Goal: Task Accomplishment & Management: Complete application form

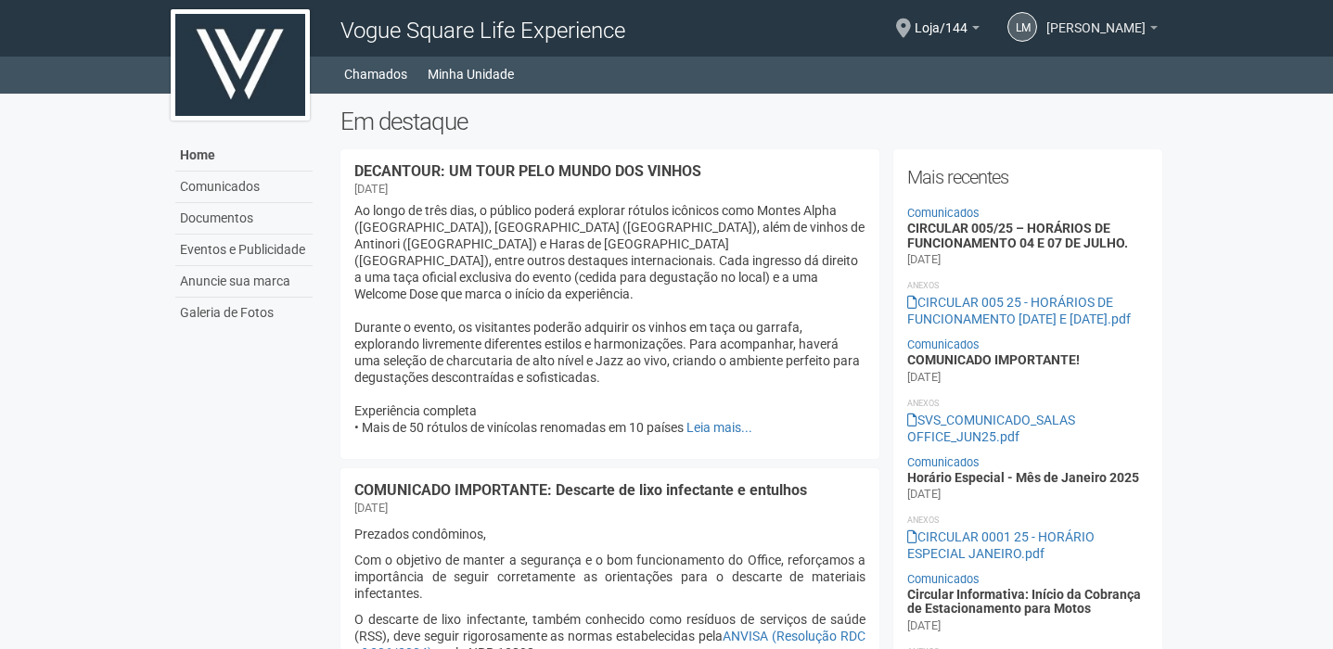
click at [1047, 34] on span "[PERSON_NAME]" at bounding box center [1095, 19] width 99 height 32
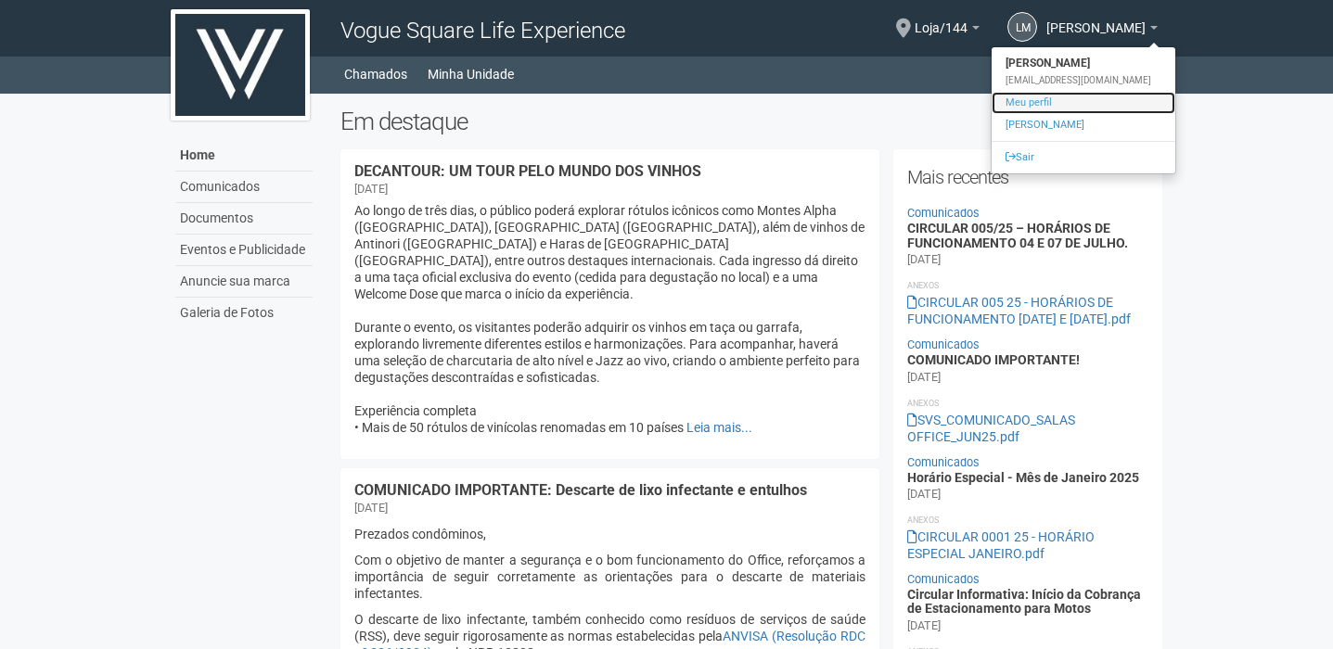
click at [1050, 99] on link "Meu perfil" at bounding box center [1084, 103] width 184 height 22
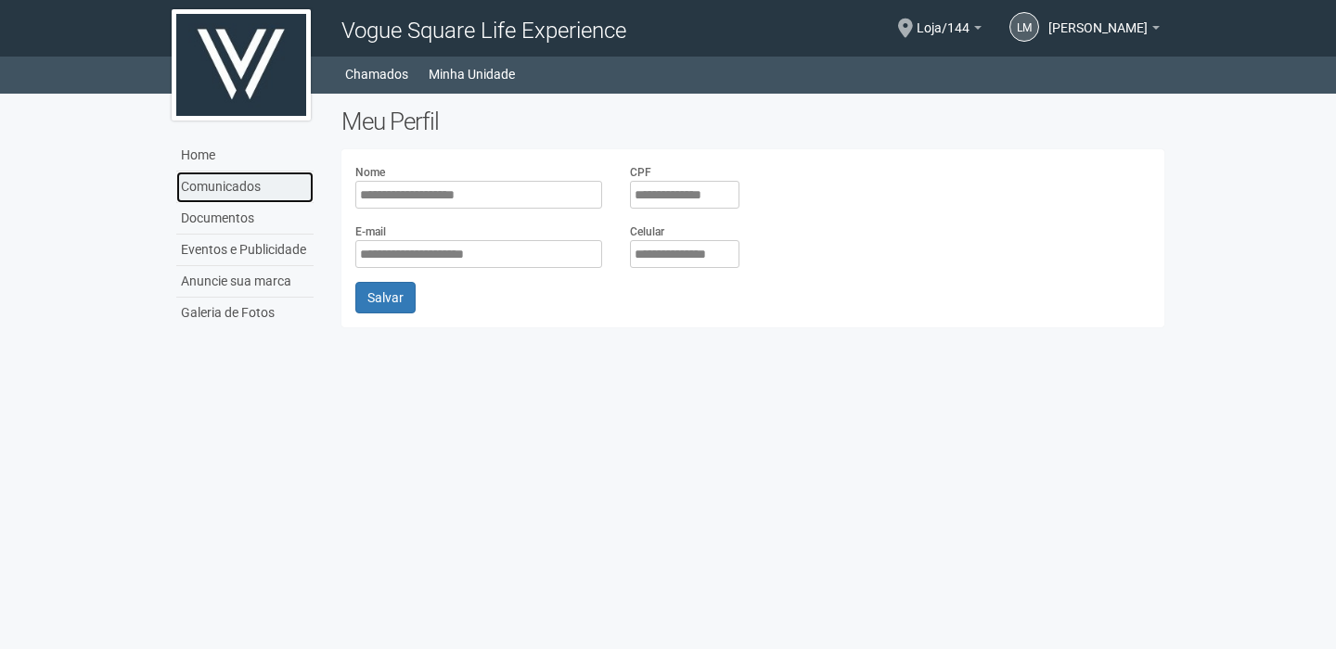
click at [237, 186] on link "Comunicados" at bounding box center [244, 188] width 137 height 32
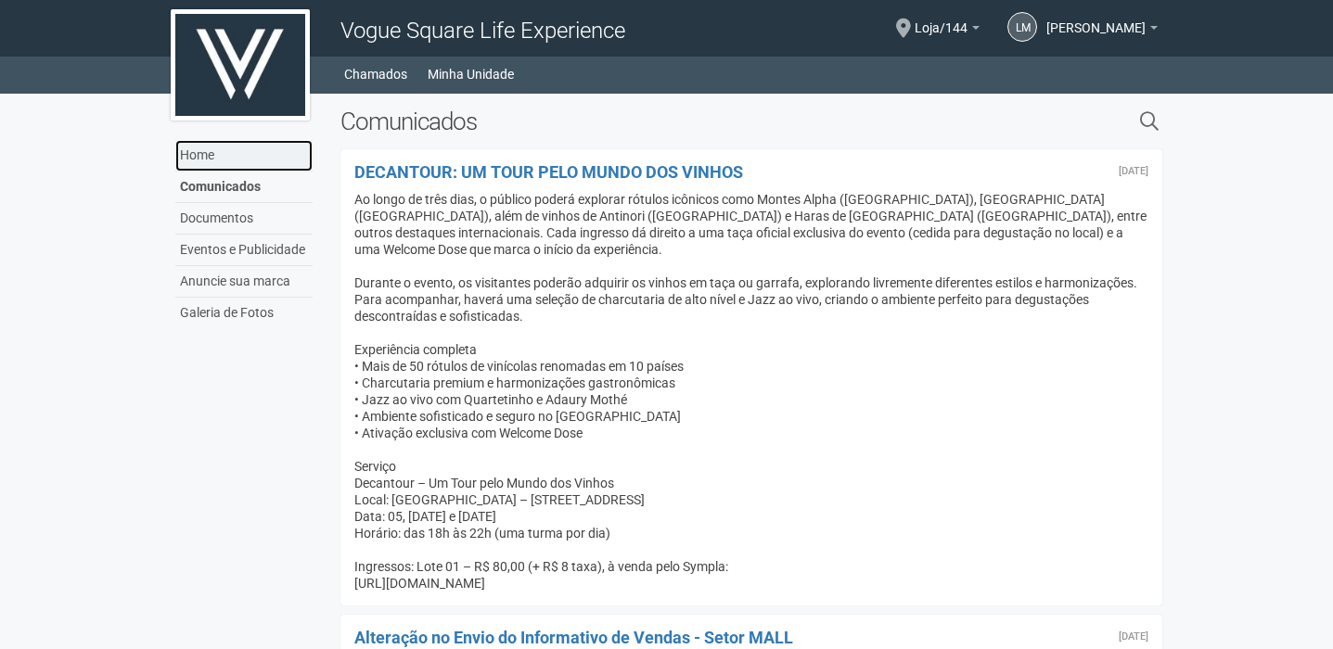
click at [199, 155] on link "Home" at bounding box center [243, 156] width 137 height 32
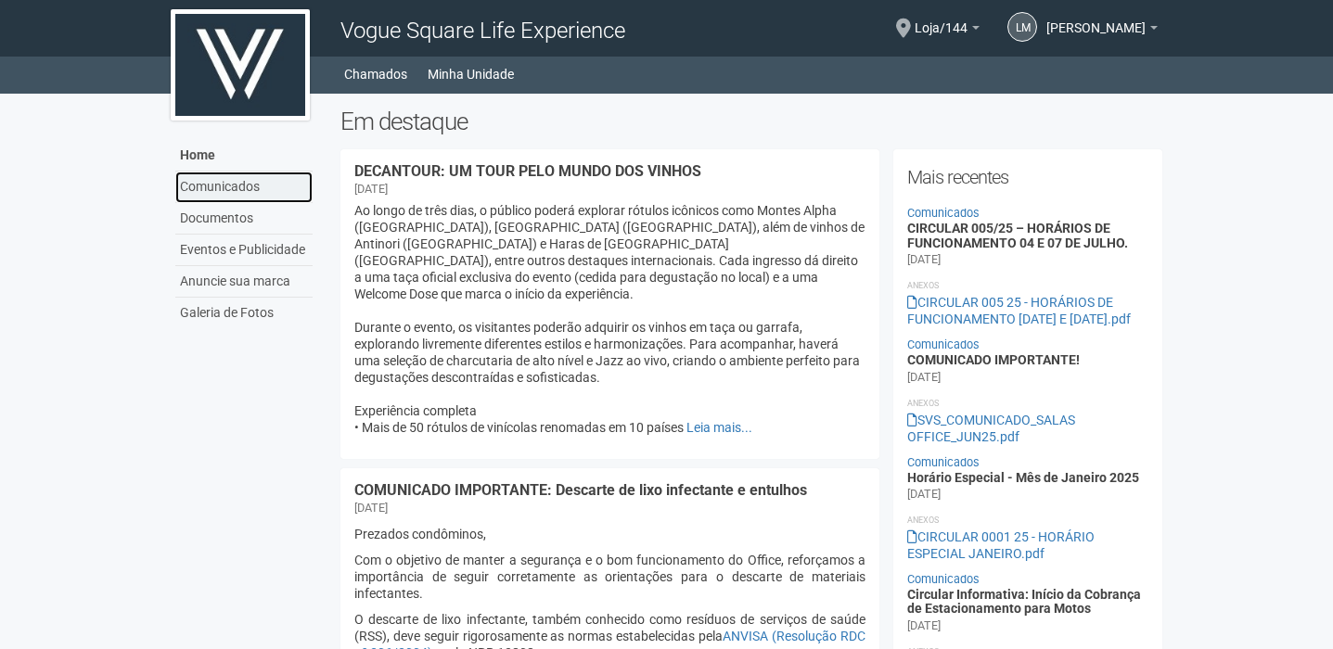
click at [226, 190] on link "Comunicados" at bounding box center [243, 188] width 137 height 32
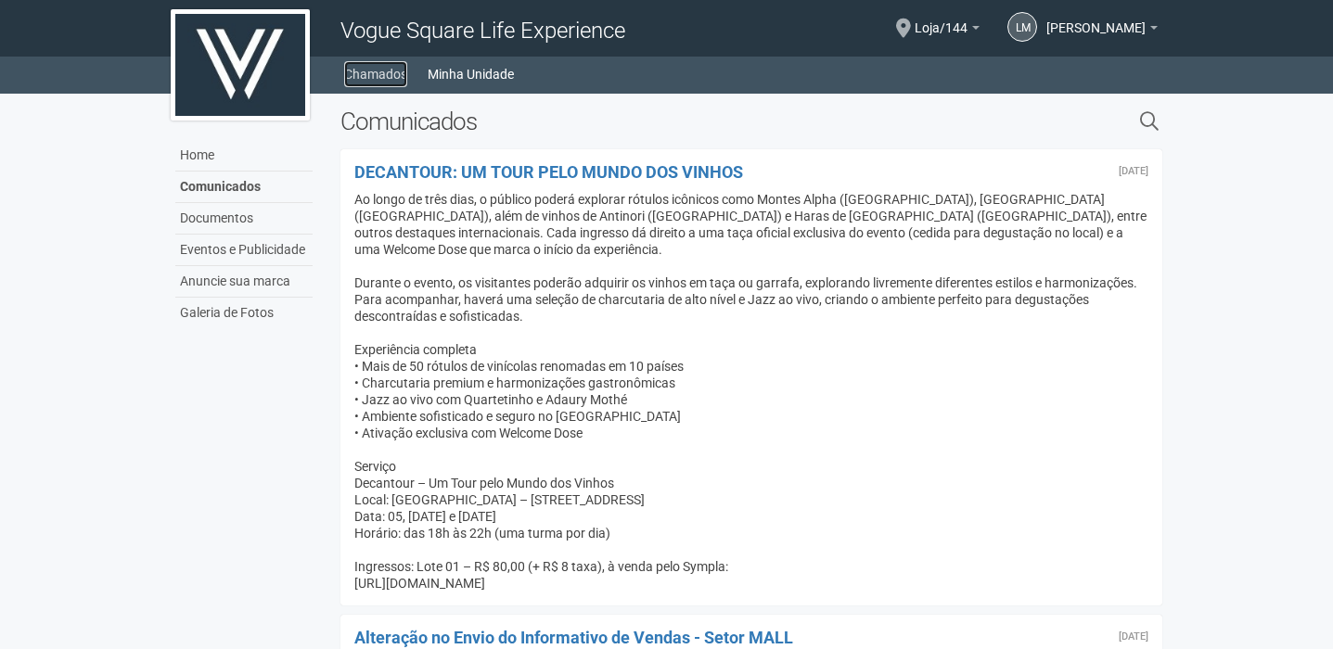
click at [398, 74] on link "Chamados" at bounding box center [375, 74] width 63 height 26
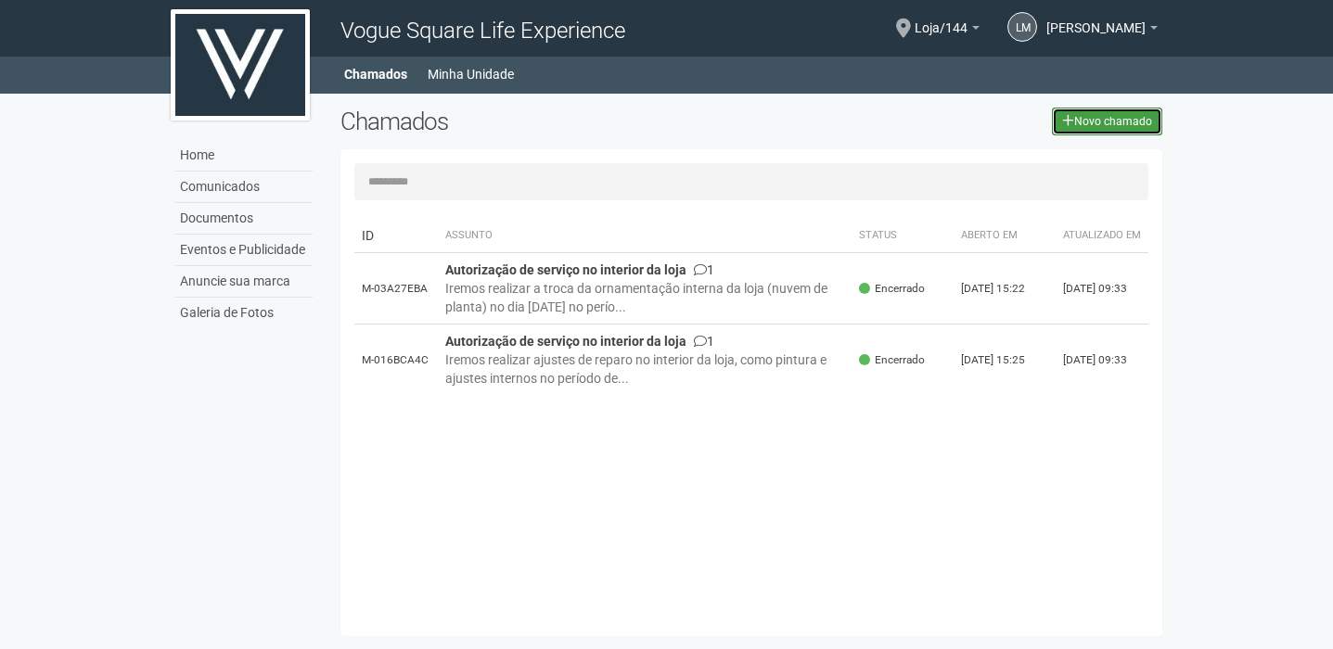
click at [1118, 124] on link "Novo chamado" at bounding box center [1107, 122] width 110 height 28
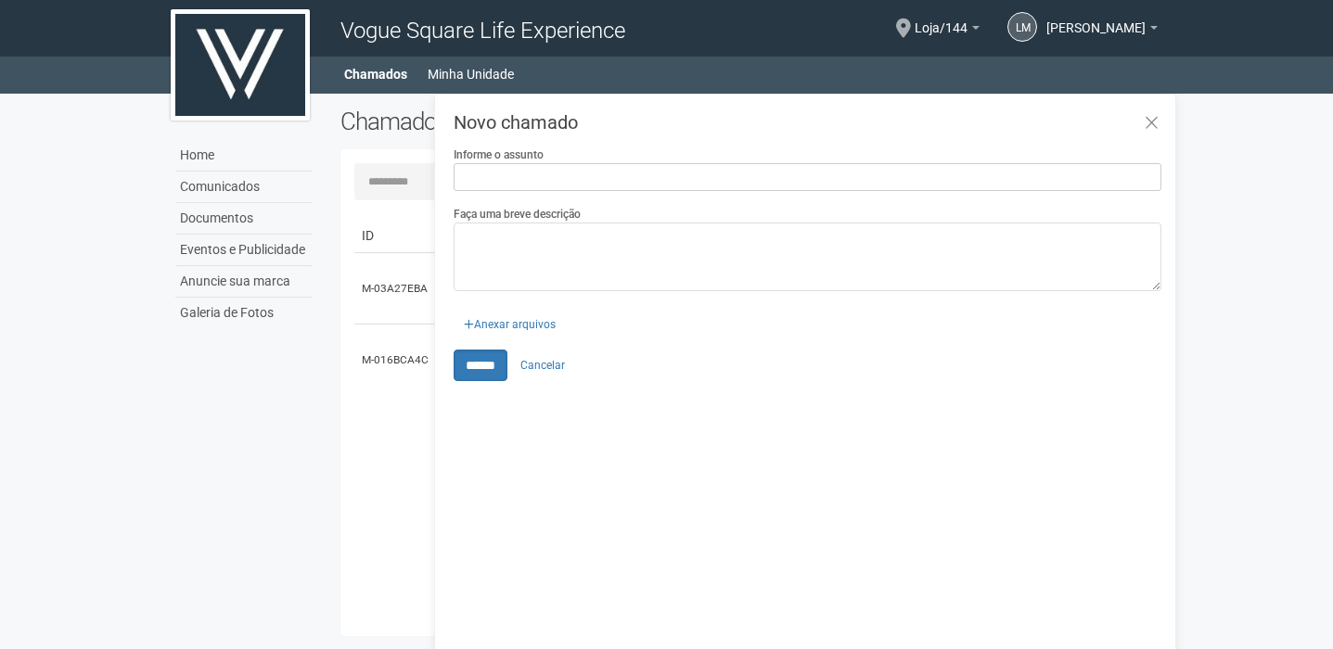
type input "*"
type input "**********"
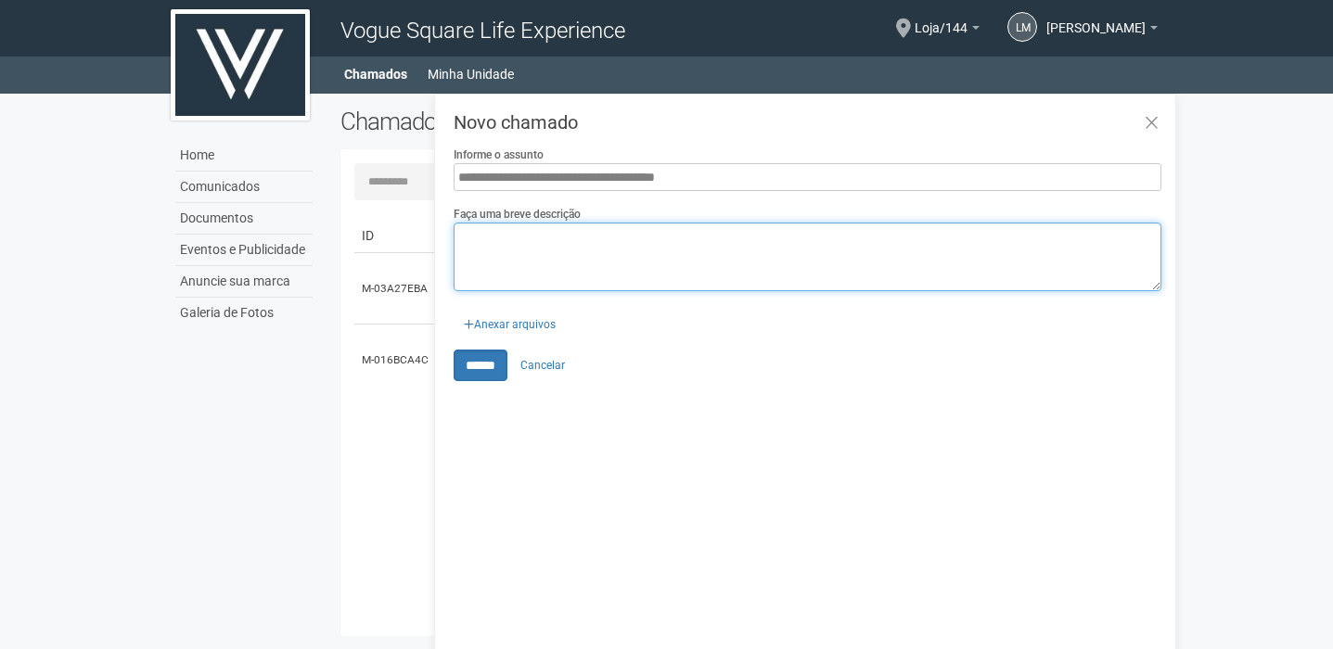
click at [649, 263] on textarea "Faça uma breve descrição" at bounding box center [808, 257] width 708 height 69
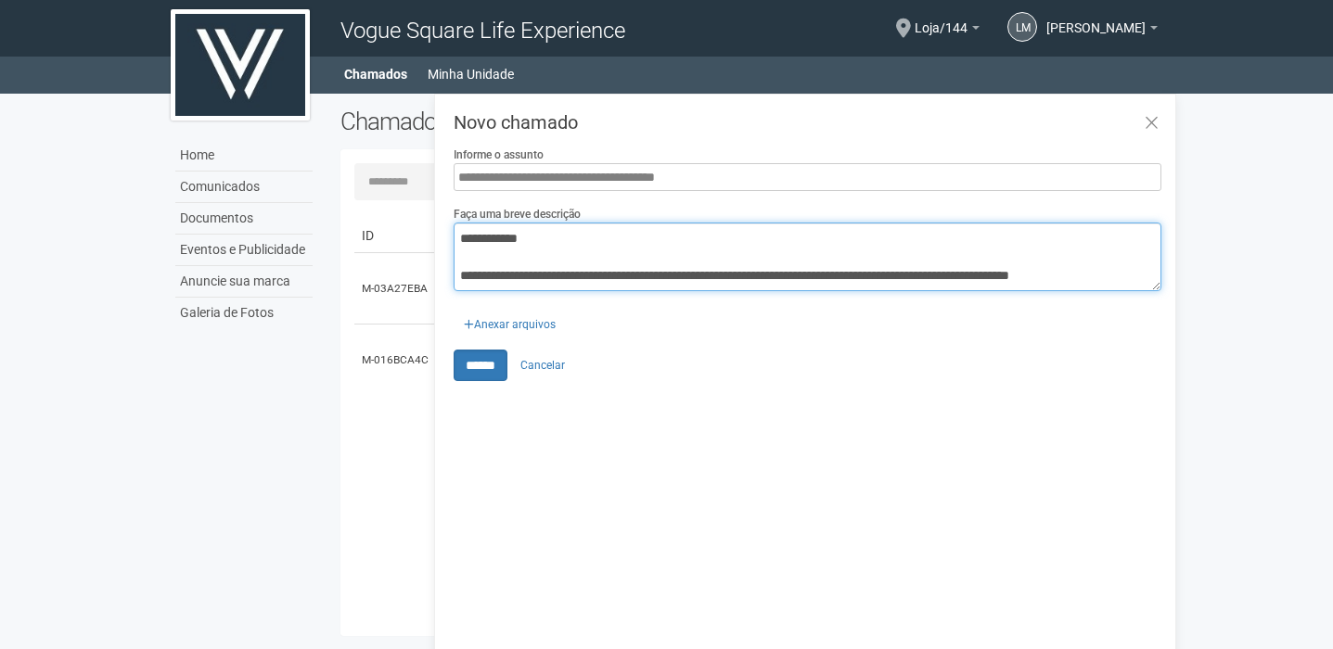
scroll to position [30, 0]
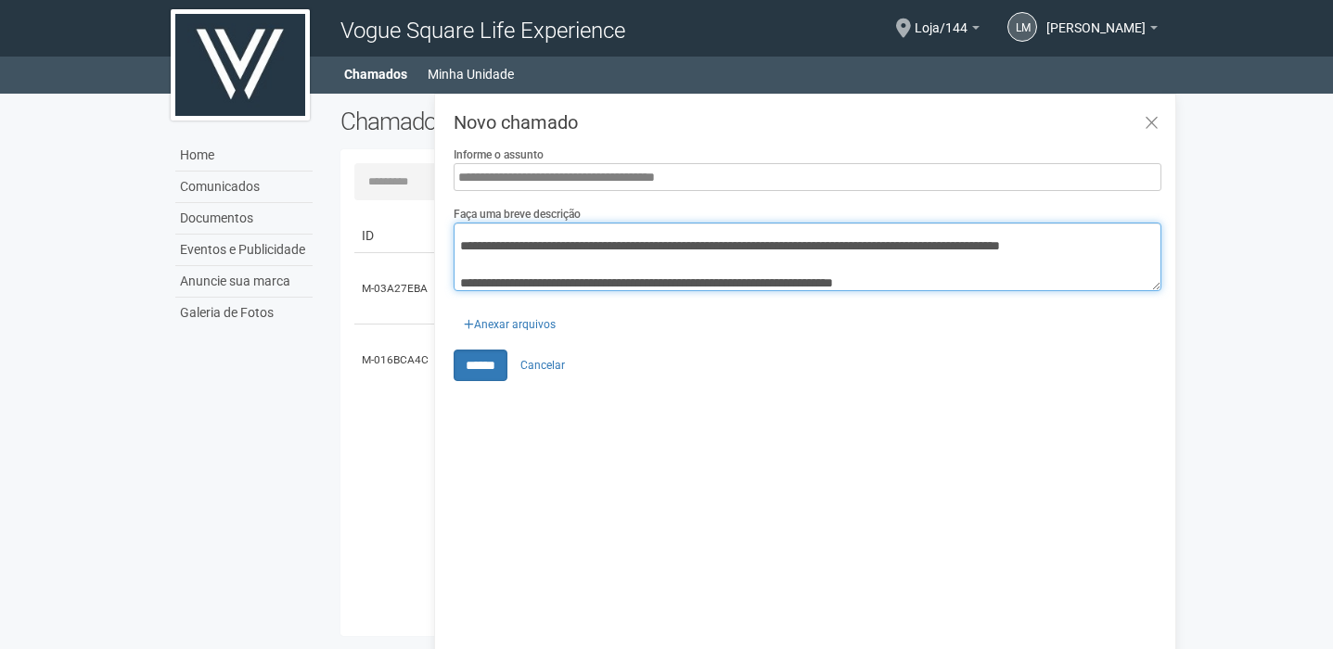
click at [697, 280] on textarea "**********" at bounding box center [808, 257] width 708 height 69
click at [1052, 281] on textarea "**********" at bounding box center [808, 257] width 708 height 69
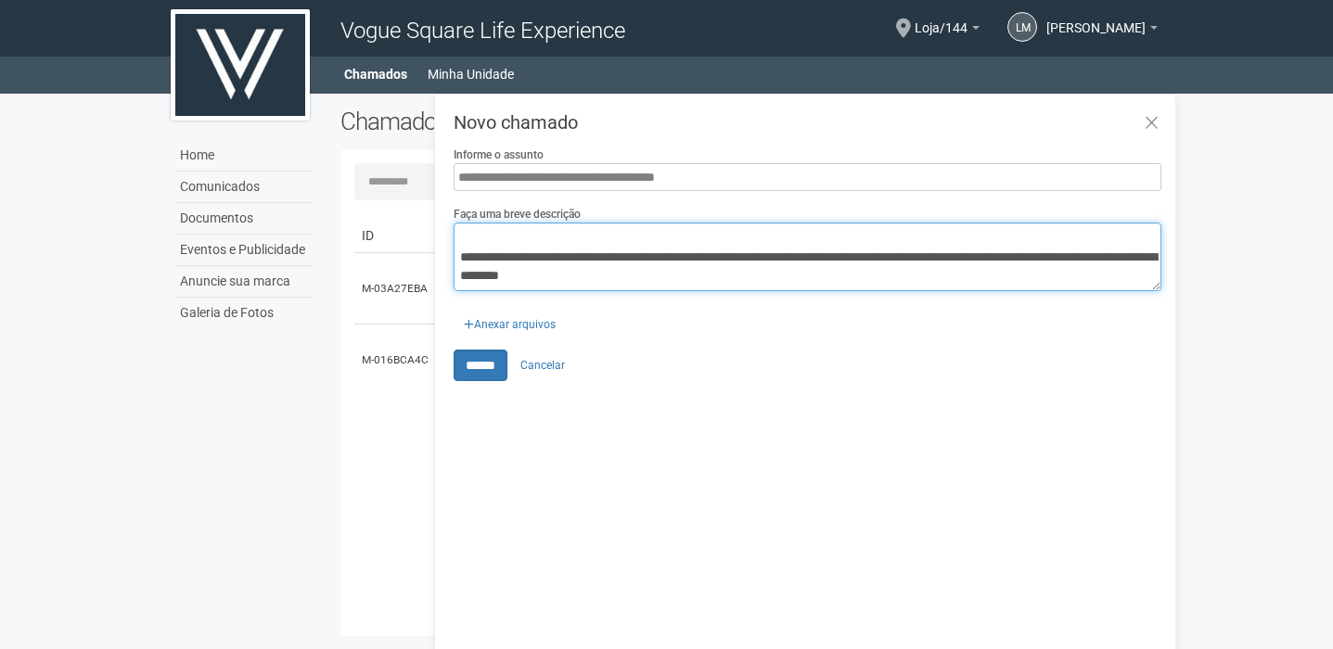
scroll to position [85, 0]
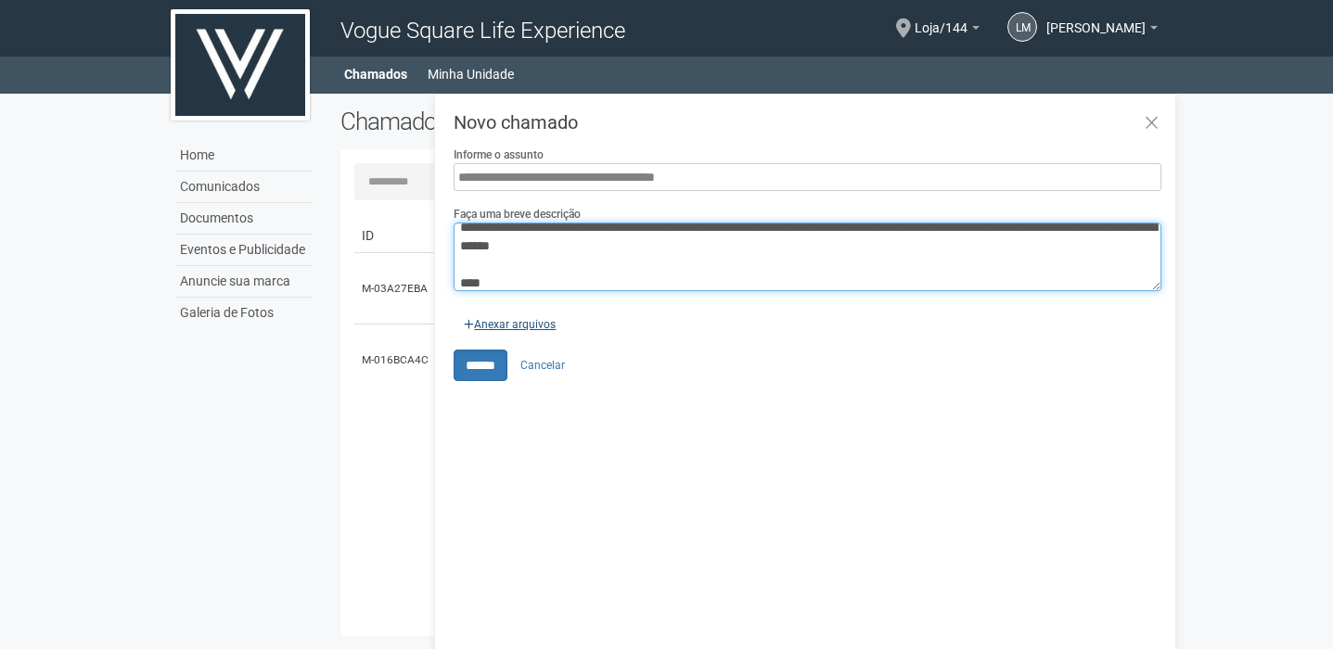
type textarea "**********"
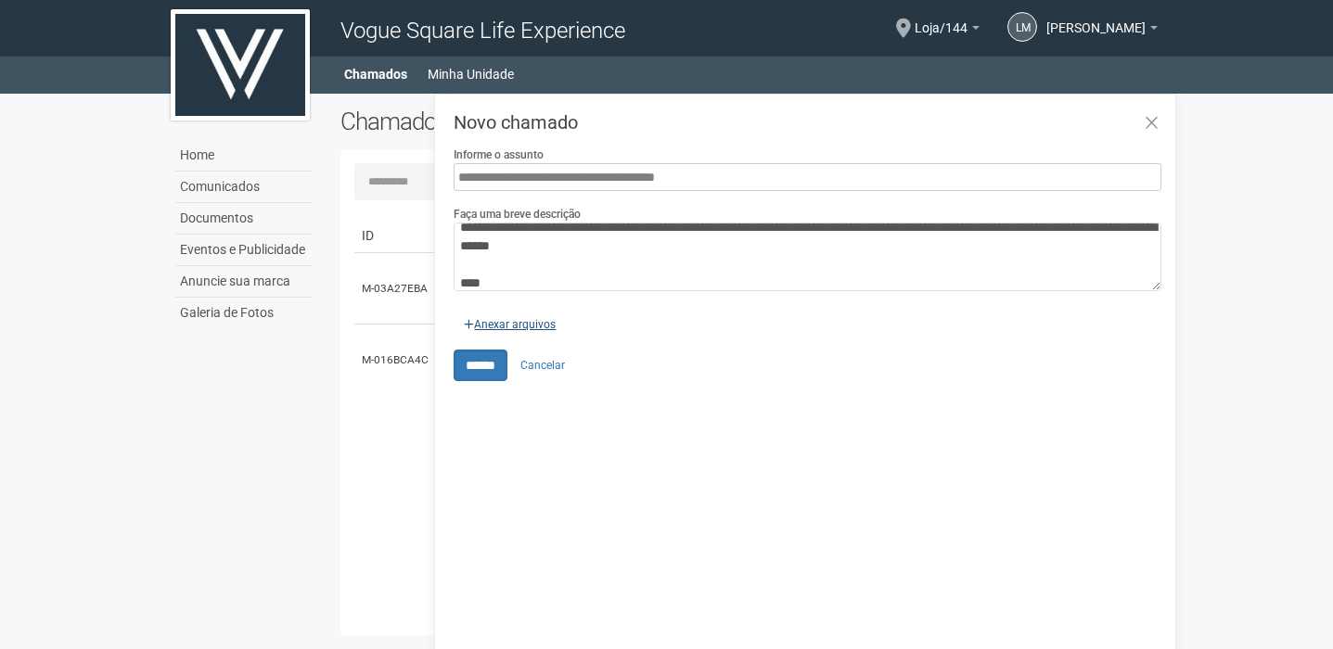
click at [518, 323] on input "file" at bounding box center [300, 321] width 536 height 37
click at [509, 323] on input "file" at bounding box center [300, 321] width 536 height 37
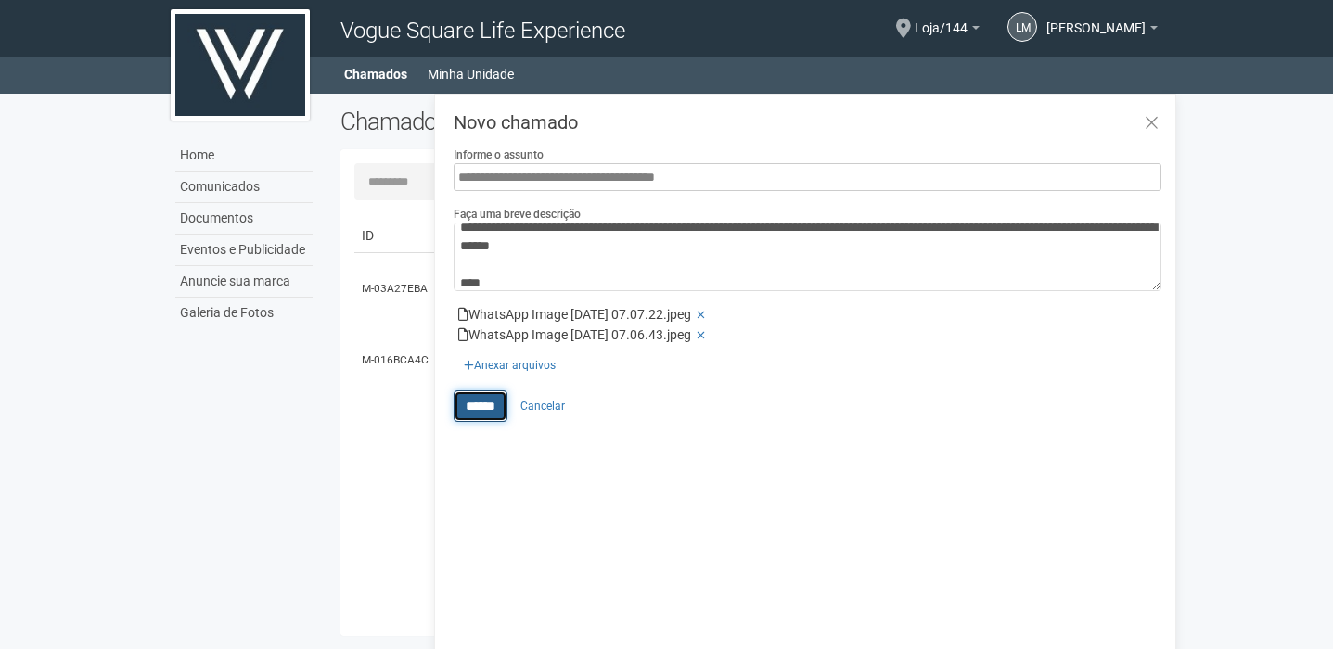
click at [481, 411] on input "******" at bounding box center [481, 407] width 54 height 32
type input "**********"
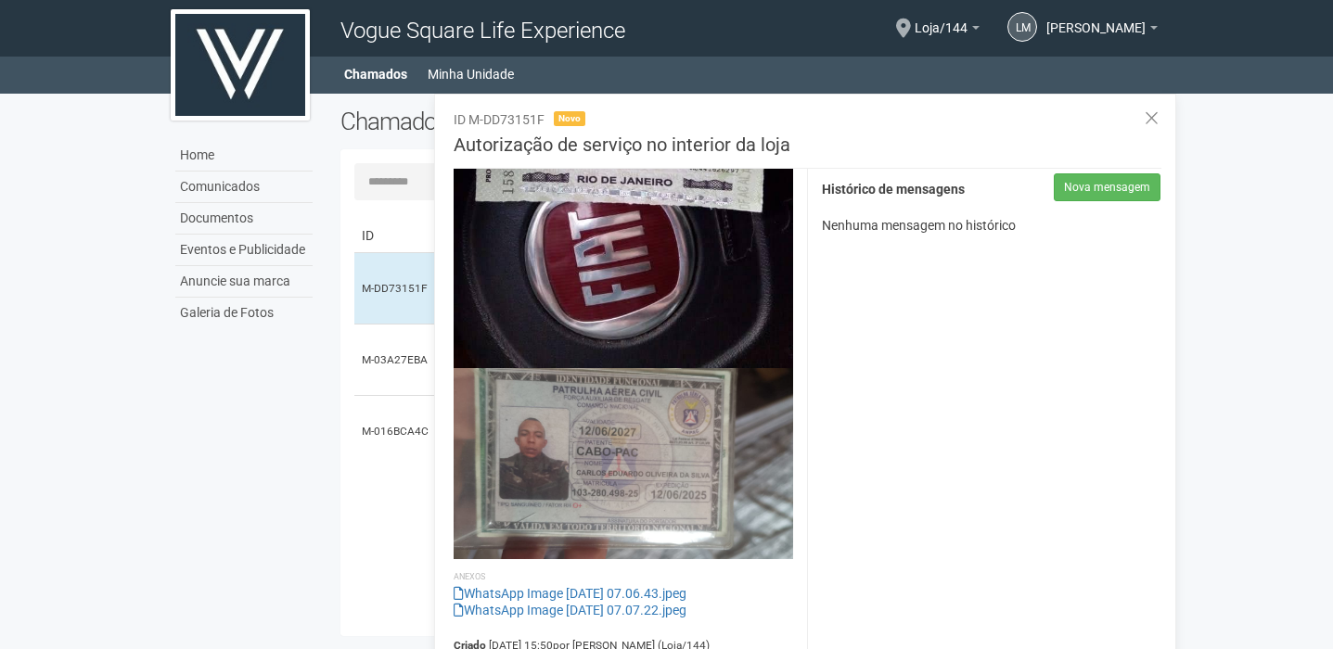
scroll to position [611, 0]
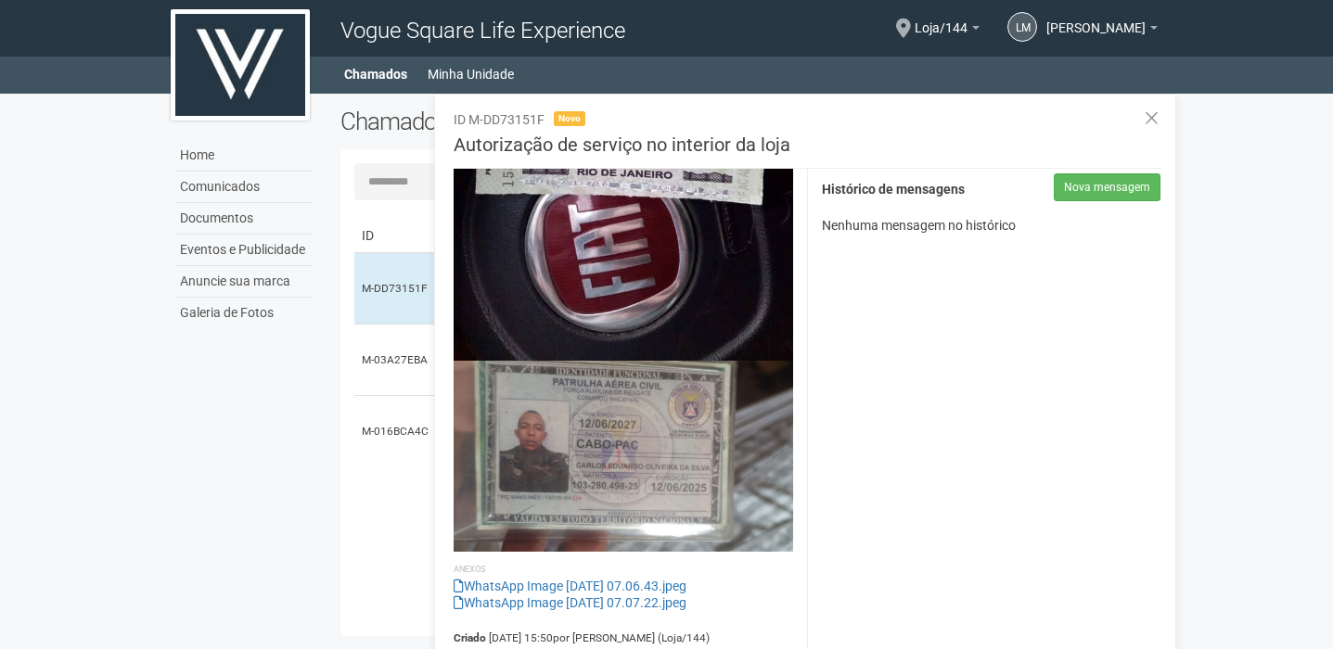
click at [388, 540] on div "ID Assunto Status Aberto em Atualizado em M-DD73151F Autorização de serviço no …" at bounding box center [758, 416] width 809 height 413
click at [1151, 117] on icon at bounding box center [1152, 118] width 14 height 19
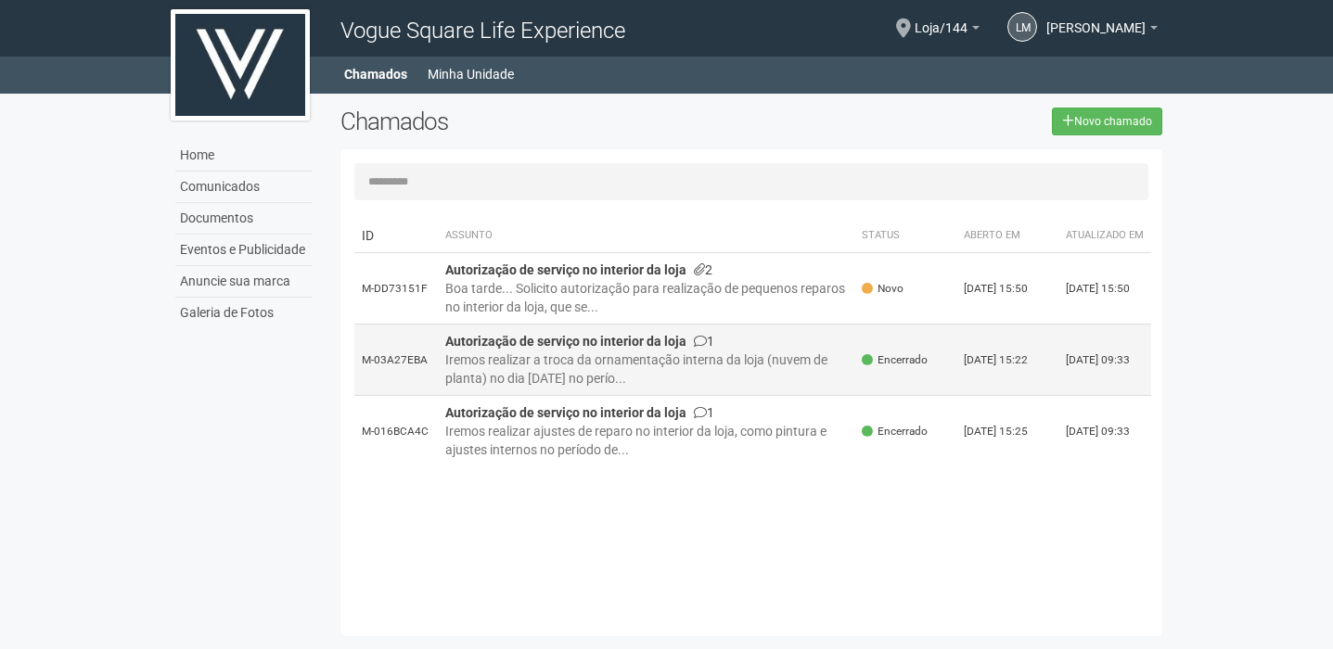
click at [742, 351] on td "Autorização de serviço no interior da loja 1 Iremos realizar a troca da ornamen…" at bounding box center [646, 360] width 417 height 71
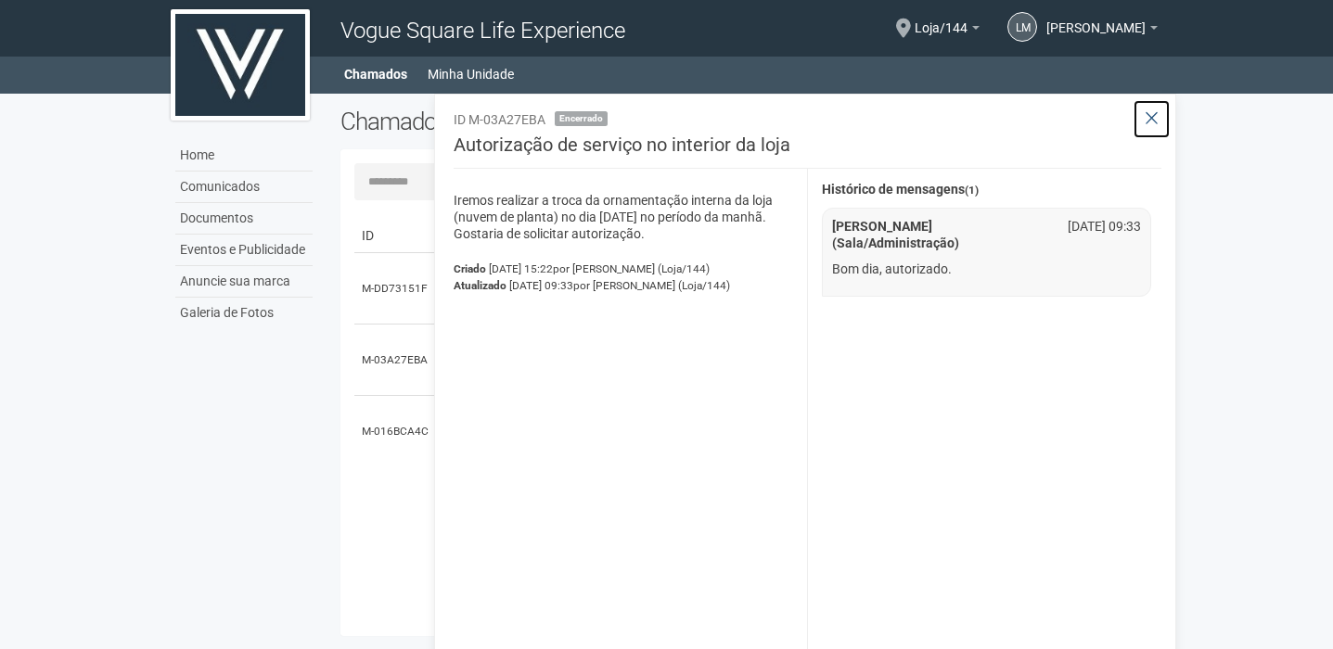
click at [1154, 121] on icon at bounding box center [1152, 118] width 14 height 19
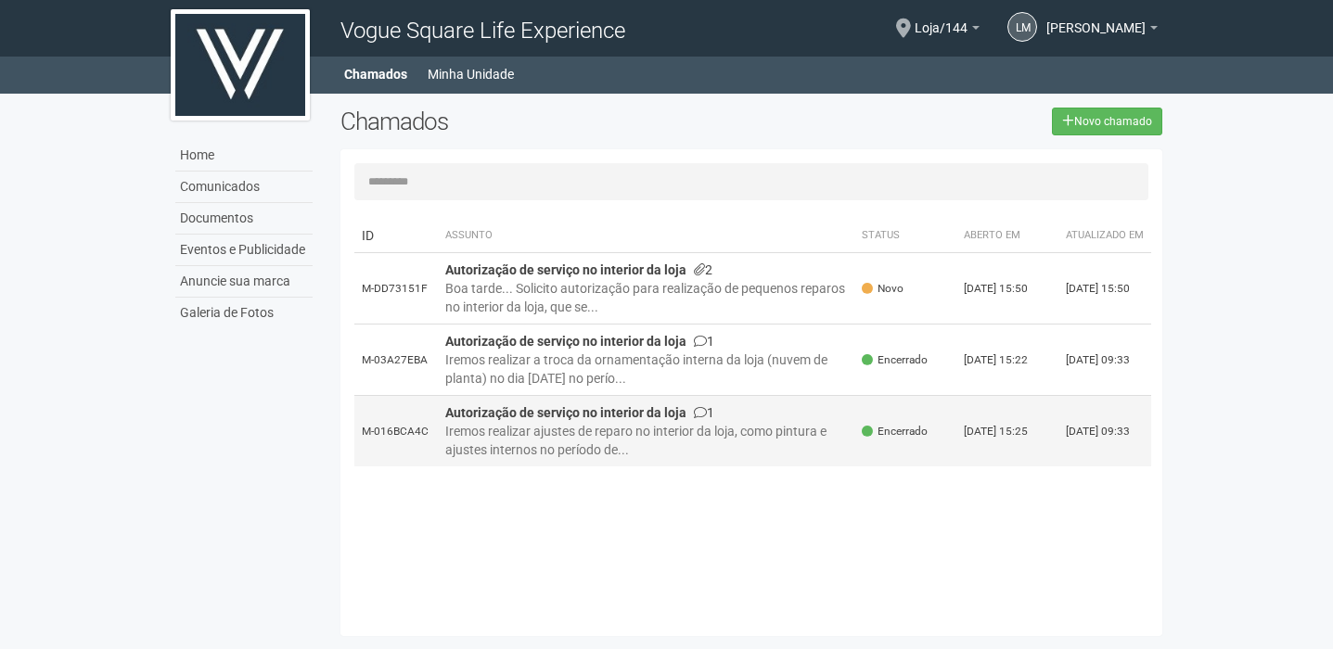
click at [816, 423] on td "Autorização de serviço no interior da loja 1 Iremos realizar ajustes de reparo …" at bounding box center [646, 431] width 417 height 71
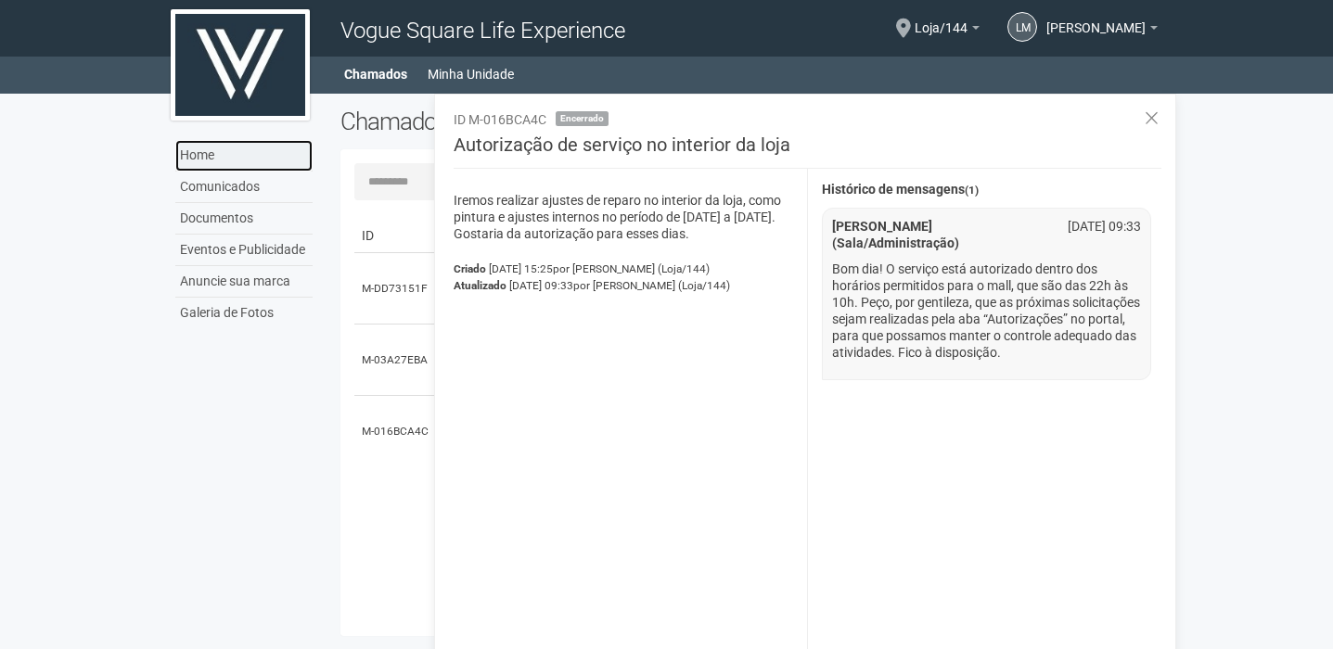
click at [224, 153] on link "Home" at bounding box center [243, 156] width 137 height 32
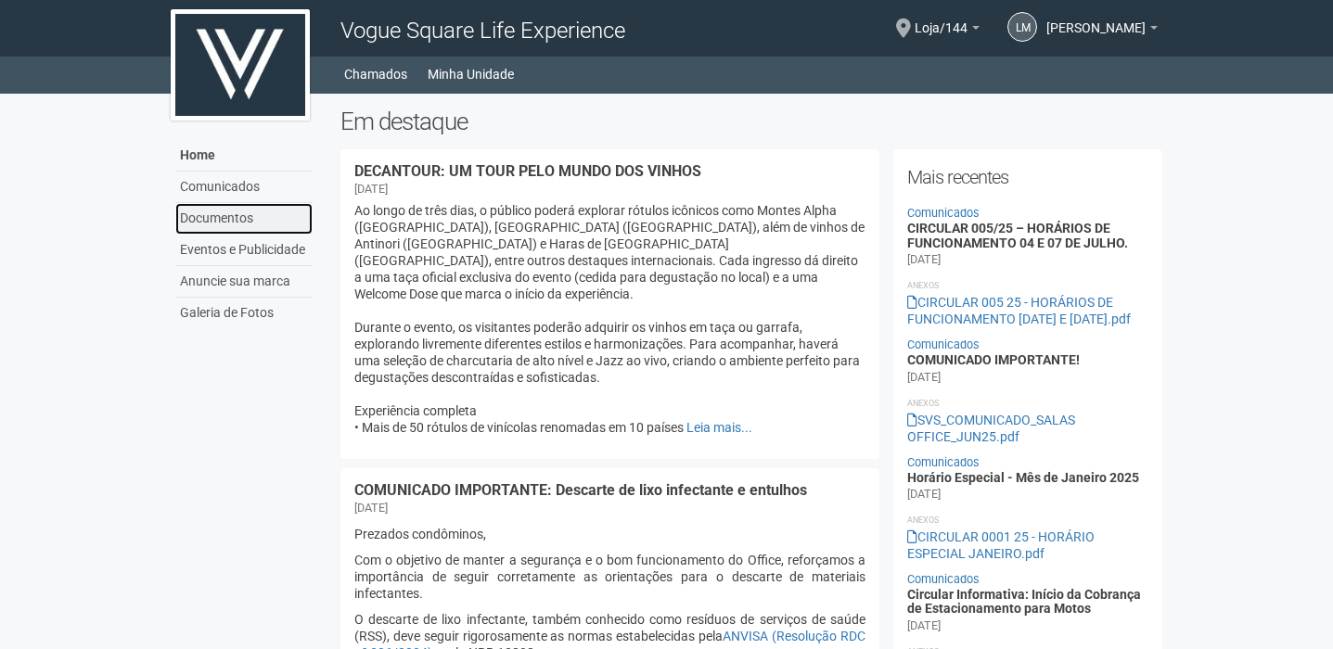
click at [226, 216] on link "Documentos" at bounding box center [243, 219] width 137 height 32
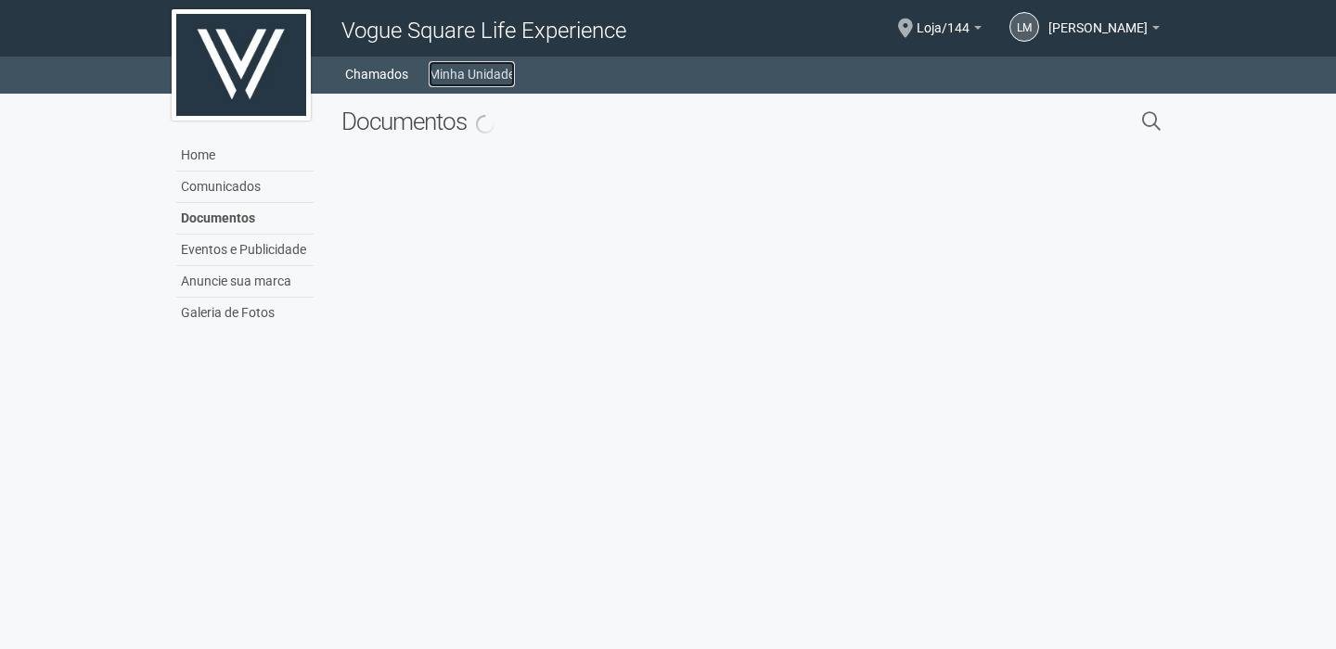
click at [448, 77] on link "Minha Unidade" at bounding box center [472, 74] width 86 height 26
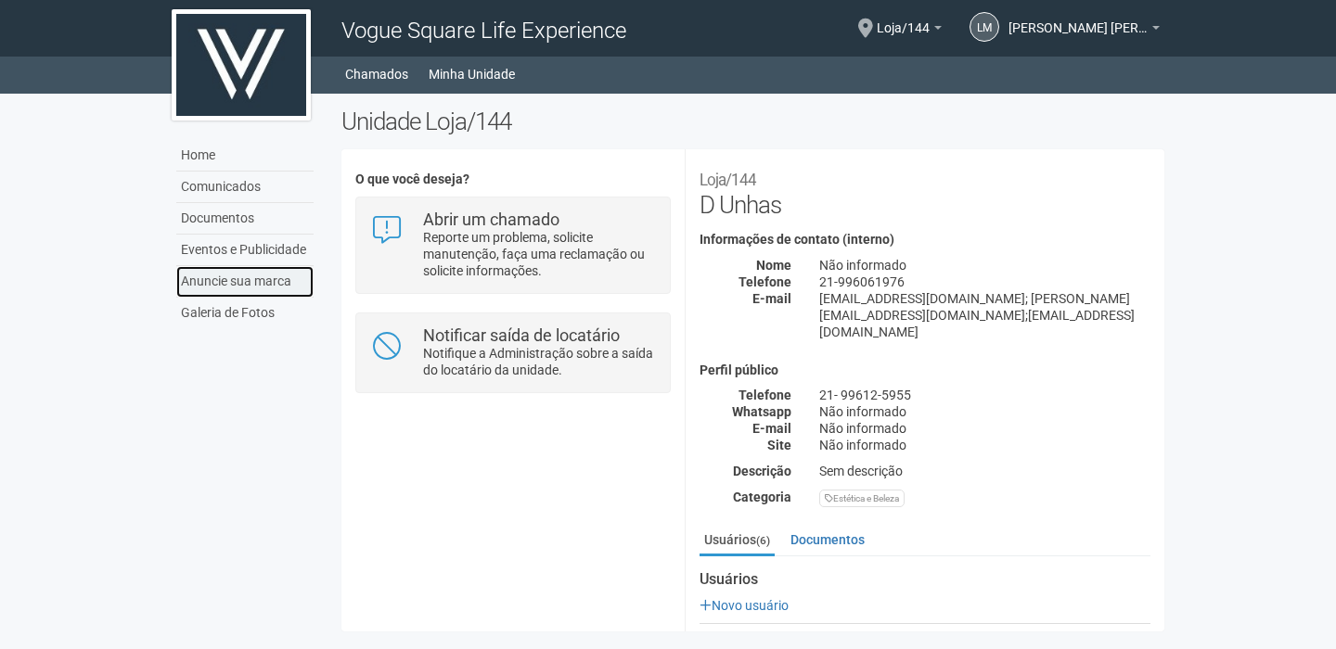
click at [185, 274] on link "Anuncie sua marca" at bounding box center [244, 282] width 137 height 32
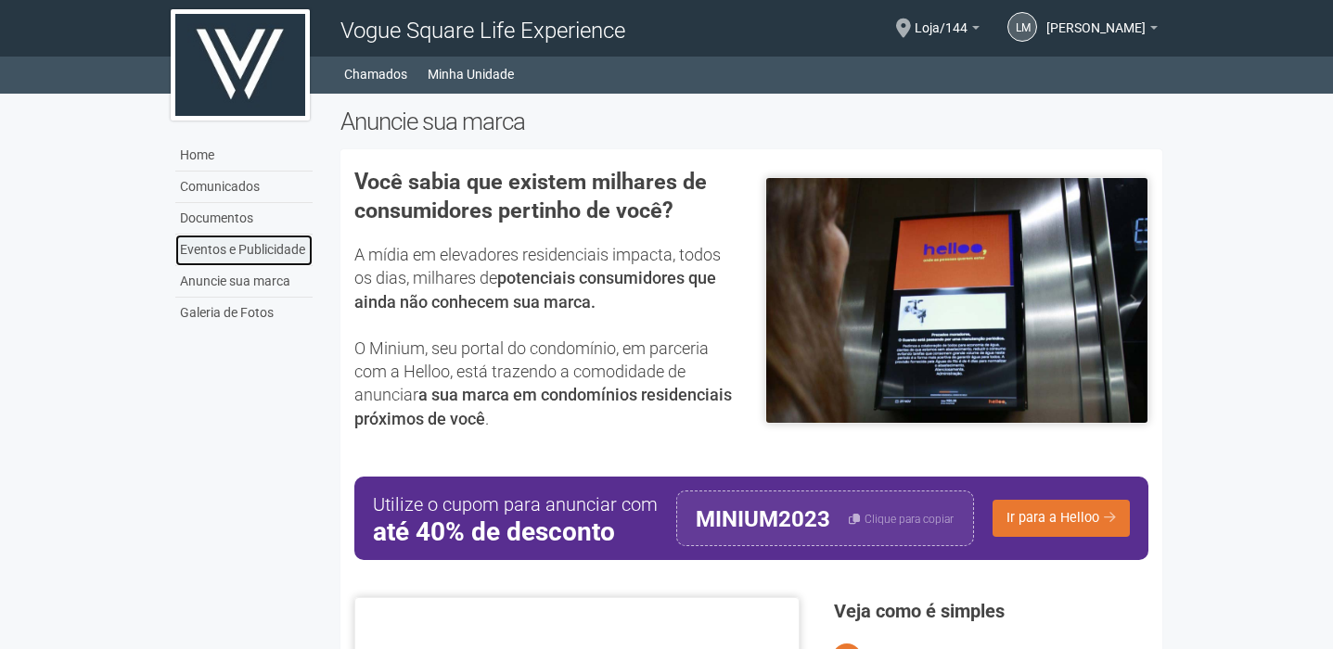
click at [200, 253] on link "Eventos e Publicidade" at bounding box center [243, 251] width 137 height 32
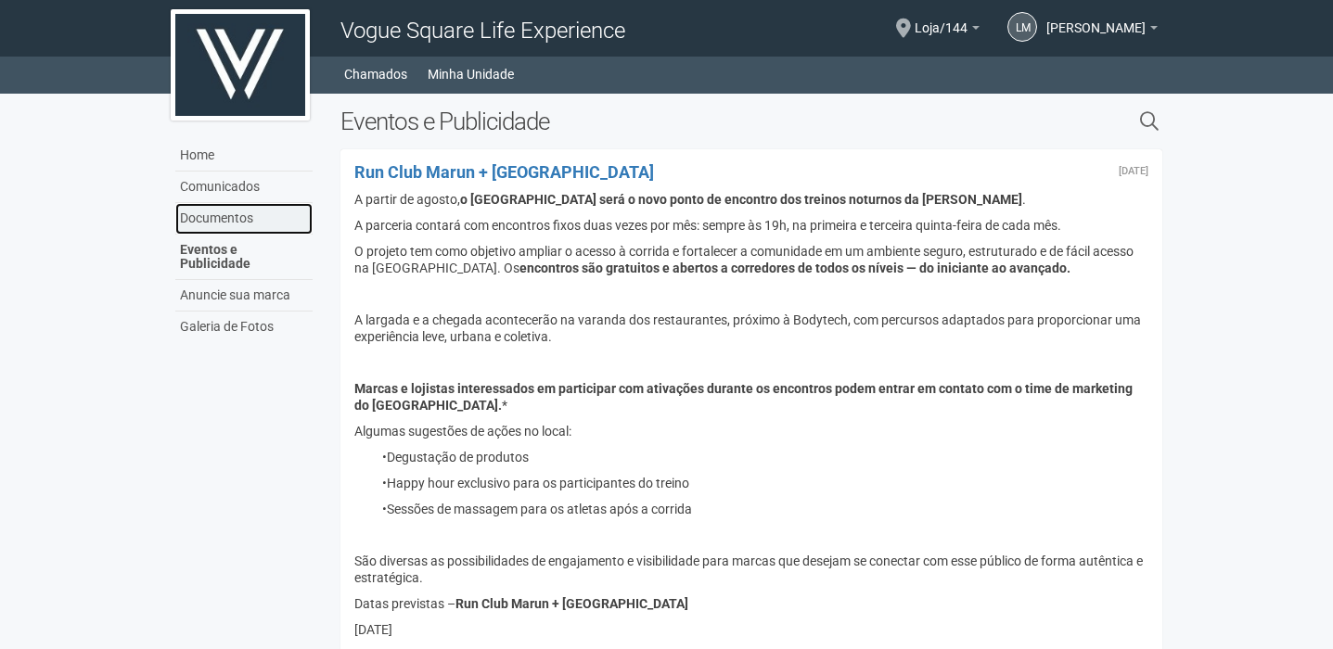
click at [233, 219] on link "Documentos" at bounding box center [243, 219] width 137 height 32
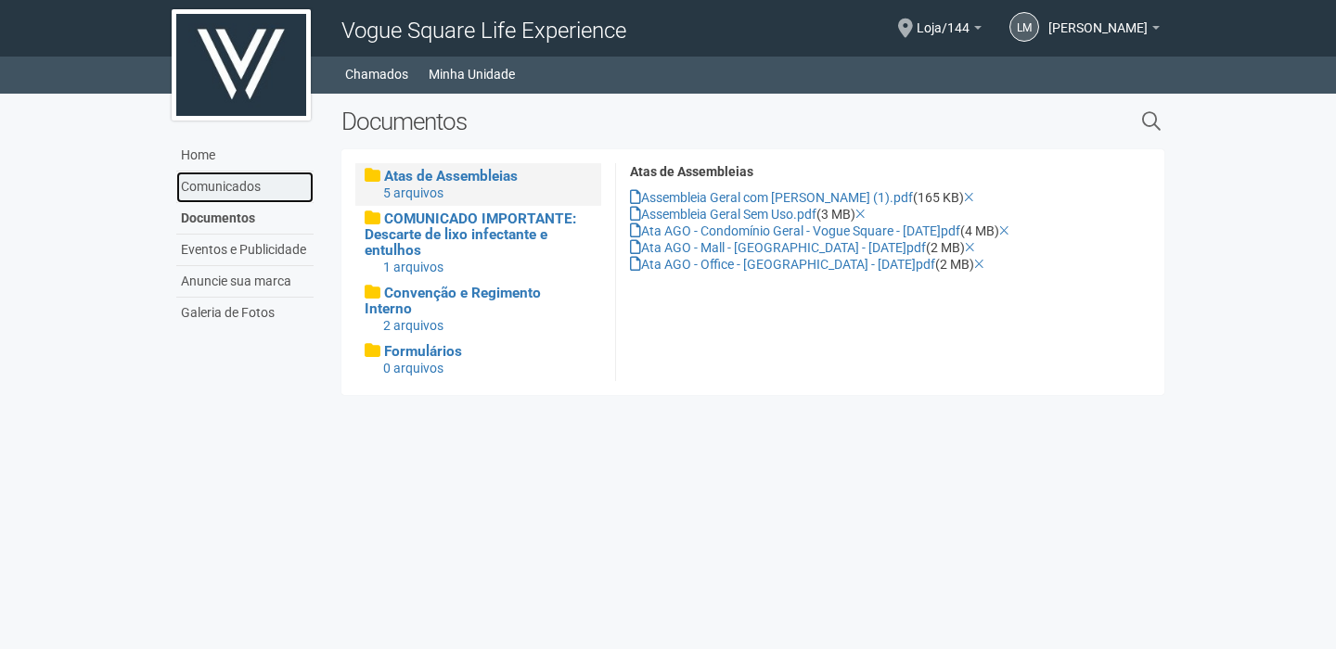
click at [241, 190] on link "Comunicados" at bounding box center [244, 188] width 137 height 32
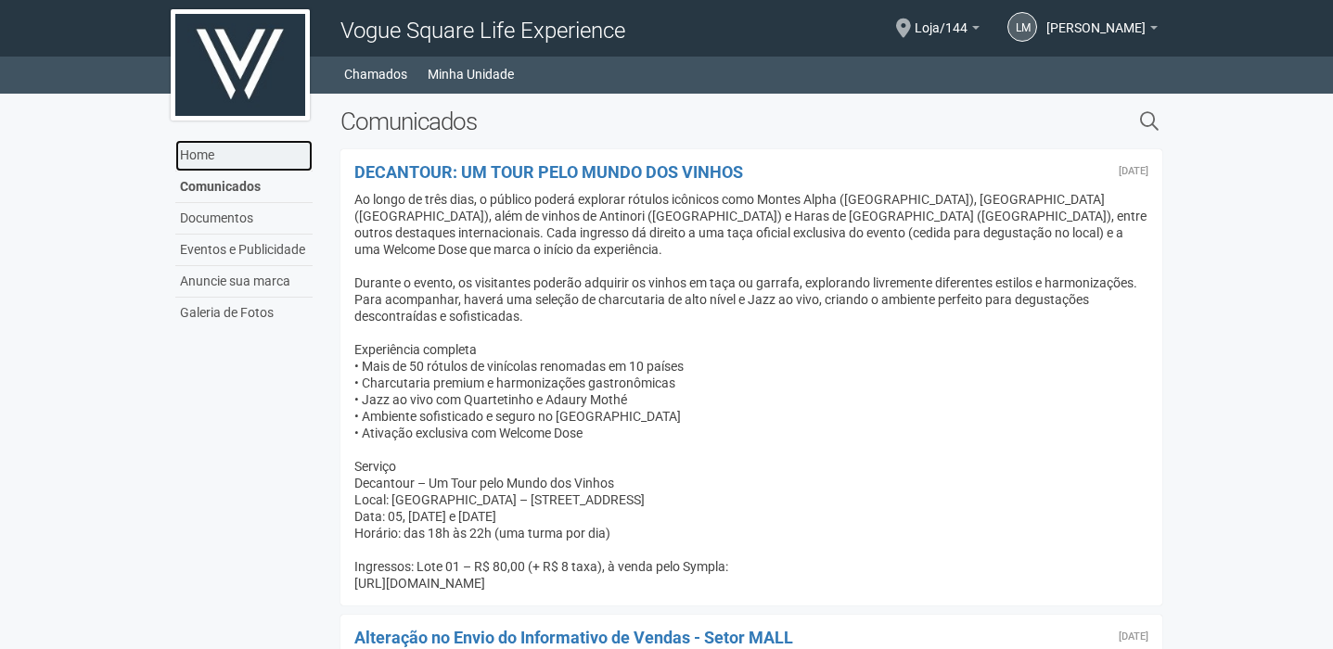
click at [216, 150] on link "Home" at bounding box center [243, 156] width 137 height 32
